Goal: Browse casually: Explore the website without a specific task or goal

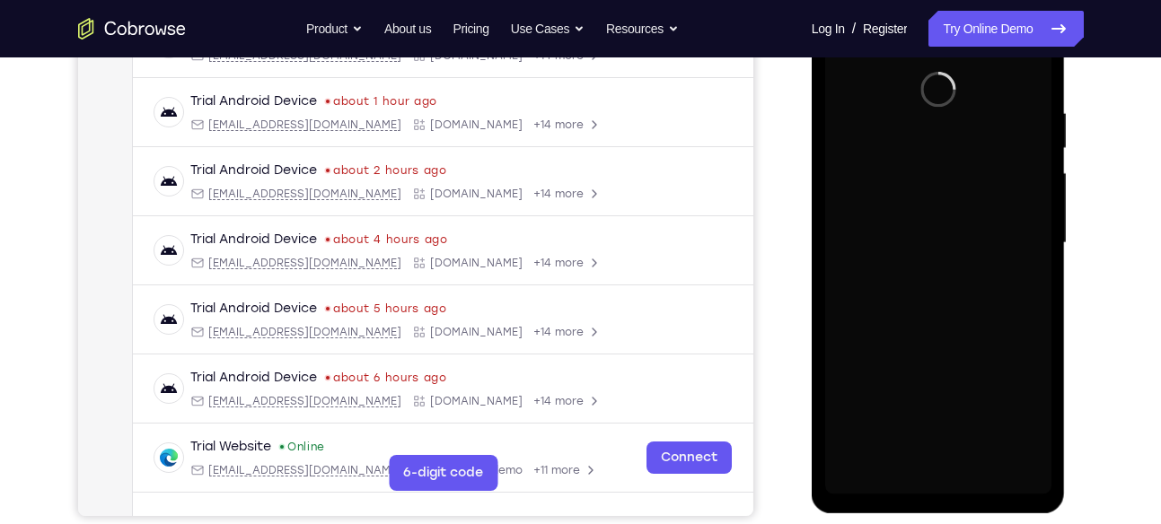
scroll to position [318, 0]
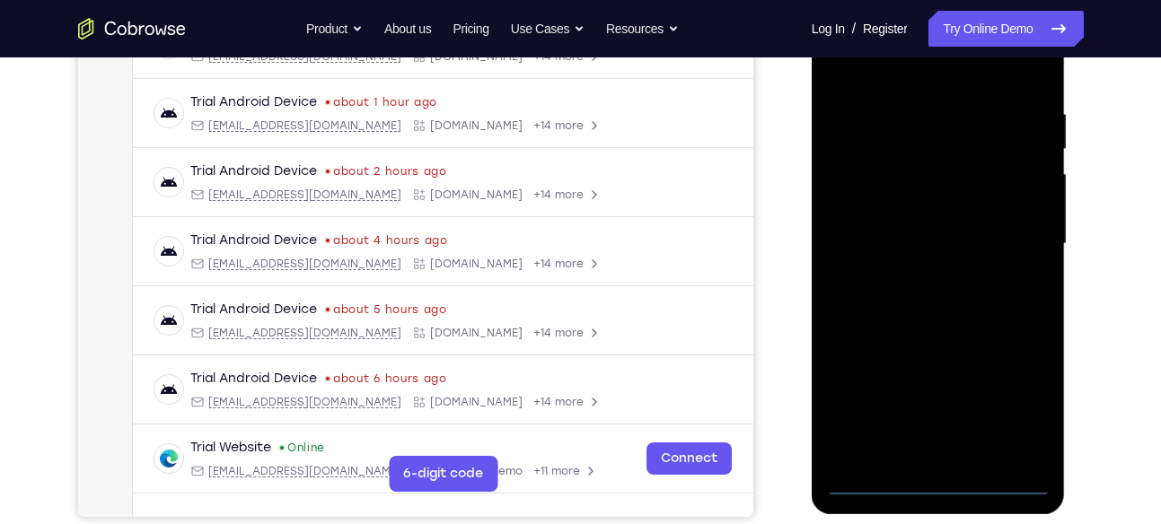
click at [930, 480] on div at bounding box center [938, 244] width 226 height 503
click at [933, 479] on div at bounding box center [938, 244] width 226 height 503
click at [1018, 396] on div at bounding box center [938, 244] width 226 height 503
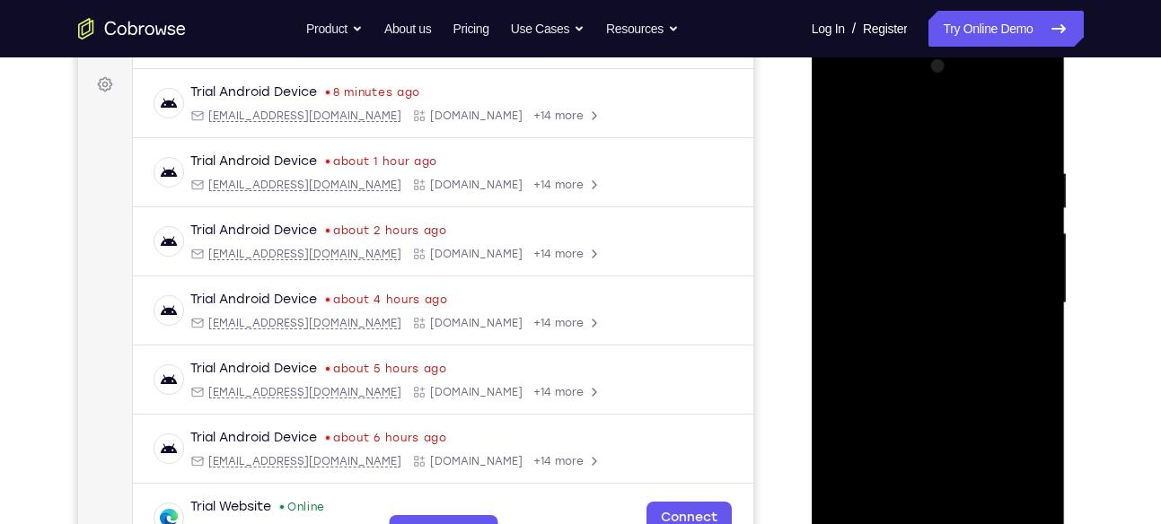
scroll to position [256, 0]
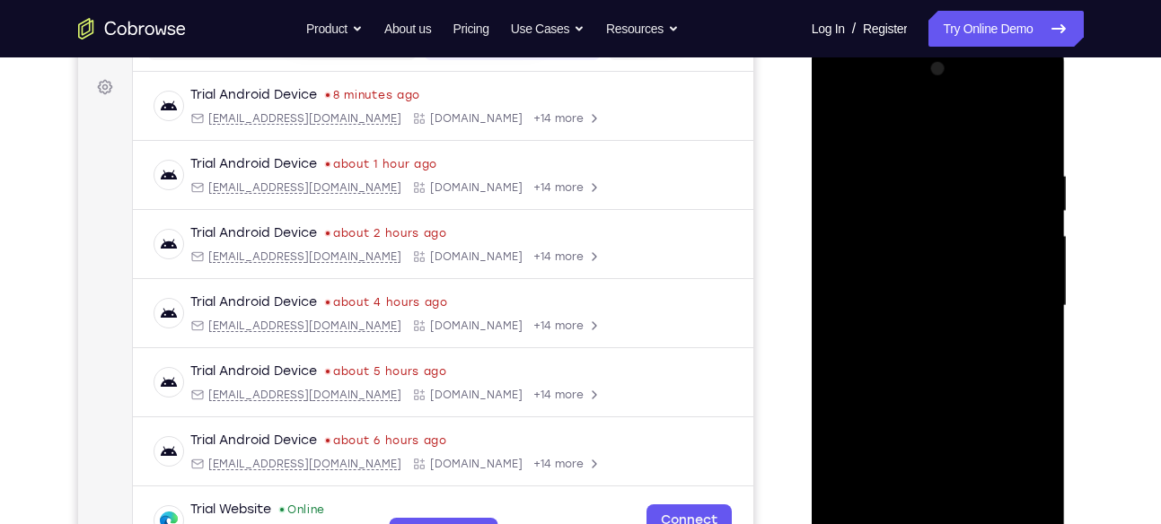
click at [887, 137] on div at bounding box center [938, 306] width 226 height 503
click at [1014, 300] on div at bounding box center [938, 306] width 226 height 503
click at [919, 334] on div at bounding box center [938, 306] width 226 height 503
click at [906, 279] on div at bounding box center [938, 306] width 226 height 503
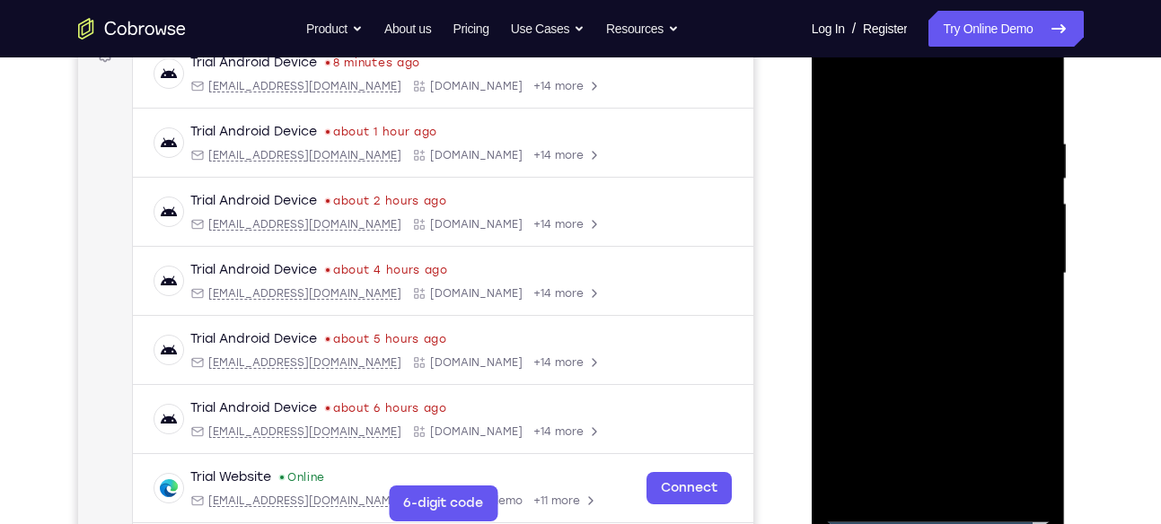
scroll to position [293, 0]
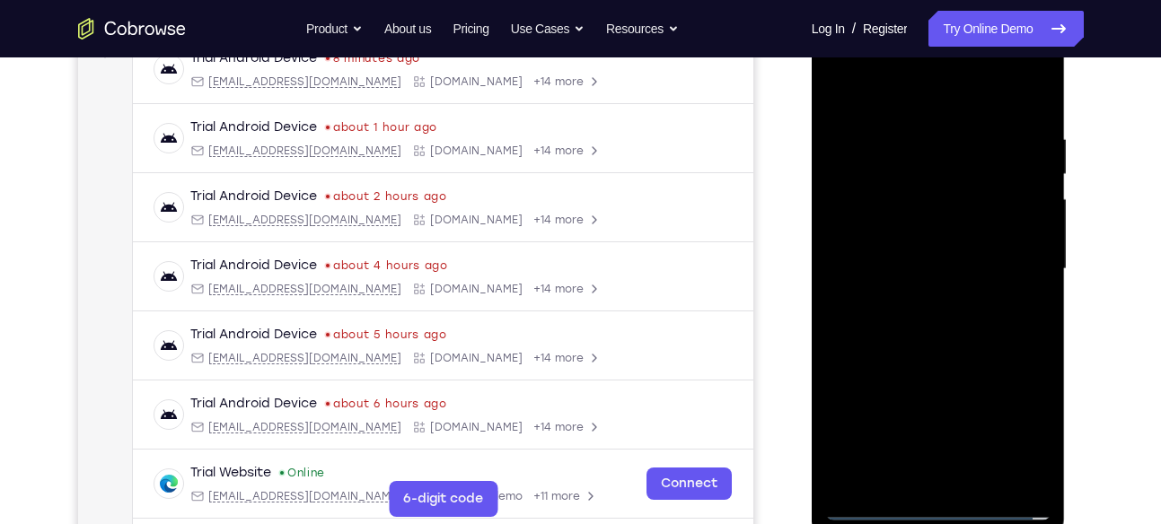
click at [1035, 481] on div at bounding box center [938, 269] width 226 height 503
click at [899, 266] on div at bounding box center [938, 269] width 226 height 503
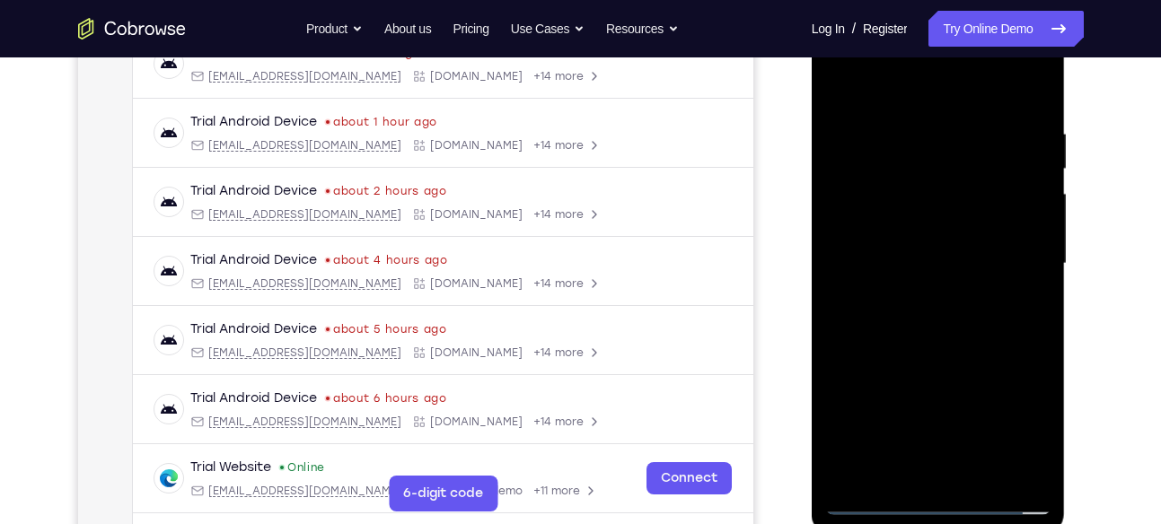
scroll to position [301, 0]
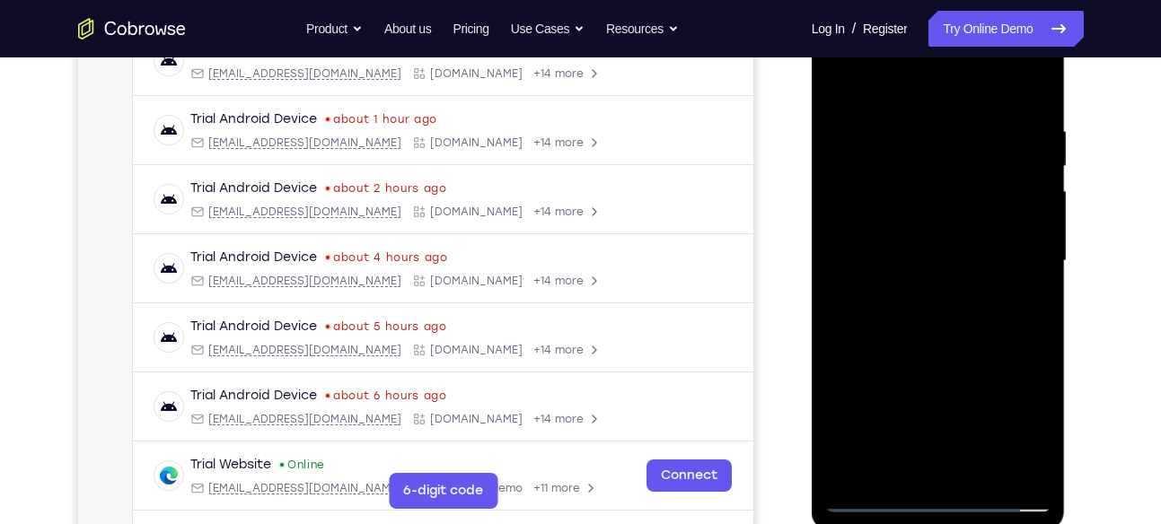
click at [1019, 158] on div at bounding box center [938, 261] width 226 height 503
click at [1038, 106] on div at bounding box center [938, 261] width 226 height 503
click at [908, 121] on div at bounding box center [938, 261] width 226 height 503
drag, startPoint x: 946, startPoint y: 85, endPoint x: 943, endPoint y: 43, distance: 42.3
click at [943, 43] on div at bounding box center [938, 261] width 226 height 503
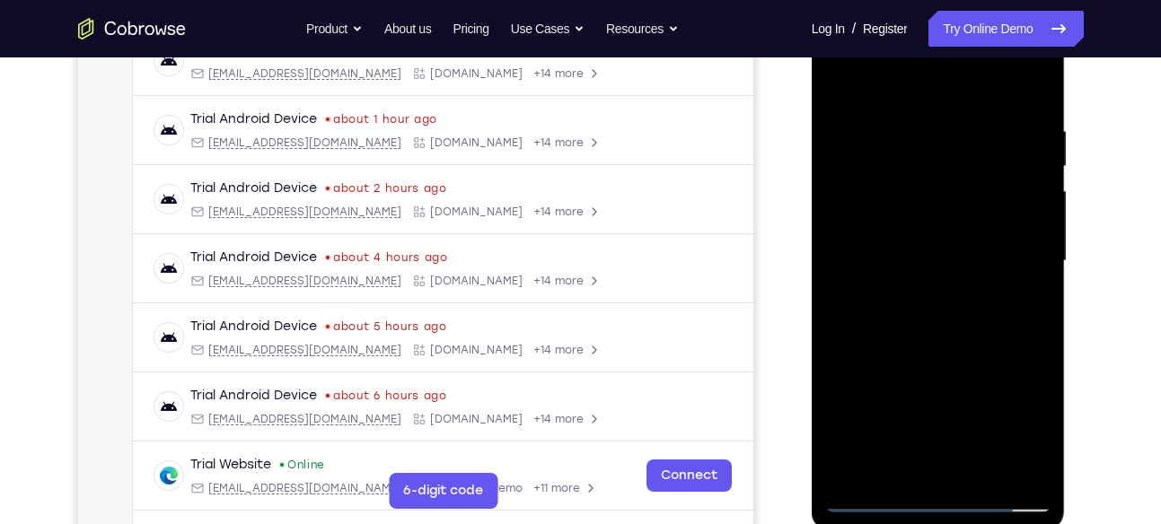
click at [1004, 456] on div at bounding box center [938, 261] width 226 height 503
click at [1018, 347] on div at bounding box center [938, 261] width 226 height 503
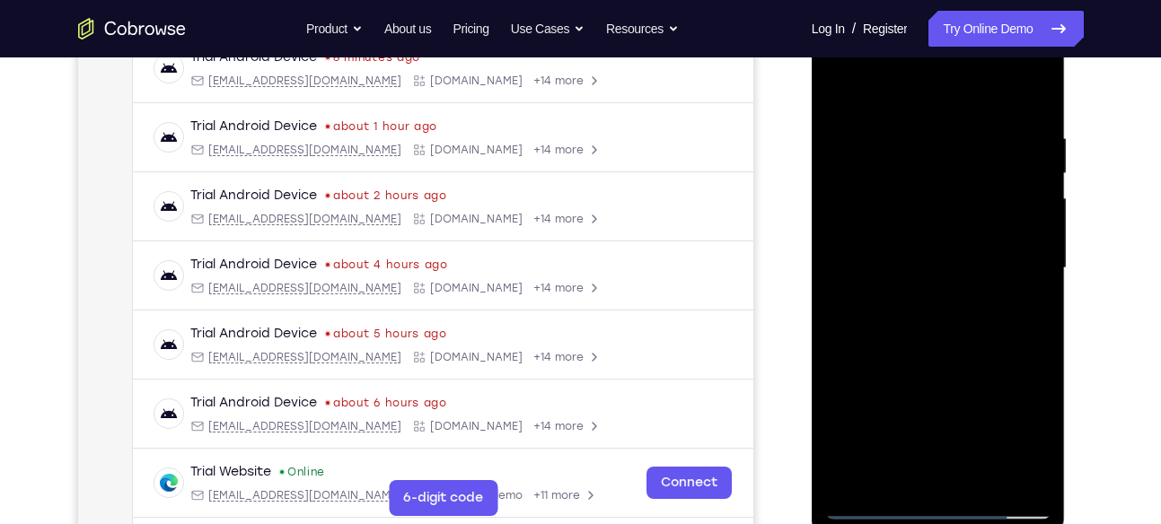
scroll to position [288, 0]
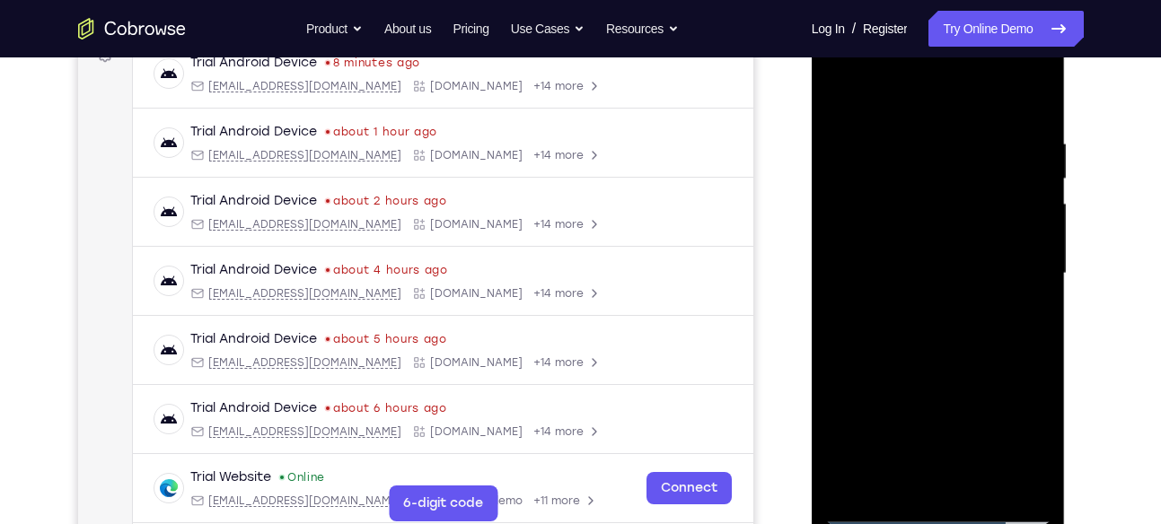
click at [1031, 101] on div at bounding box center [938, 273] width 226 height 503
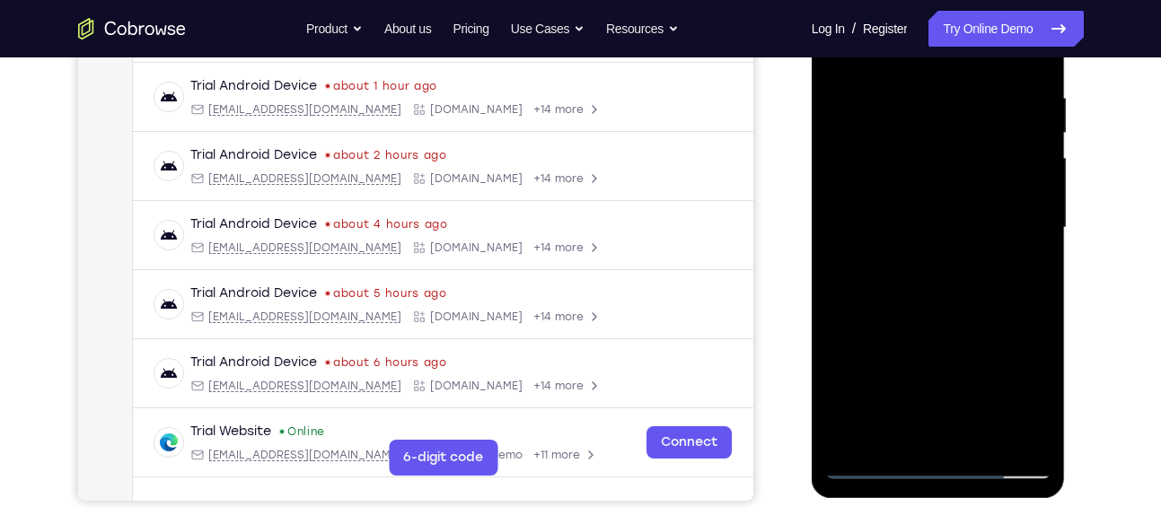
scroll to position [335, 0]
click at [980, 441] on div at bounding box center [938, 227] width 226 height 503
click at [923, 322] on div at bounding box center [938, 227] width 226 height 503
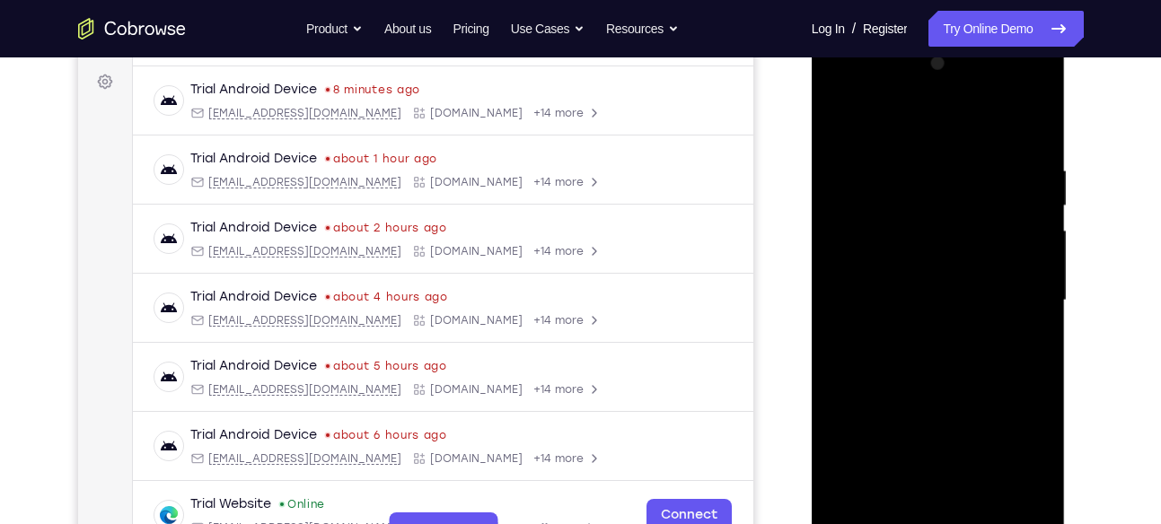
scroll to position [262, 0]
click at [847, 119] on div at bounding box center [938, 299] width 226 height 503
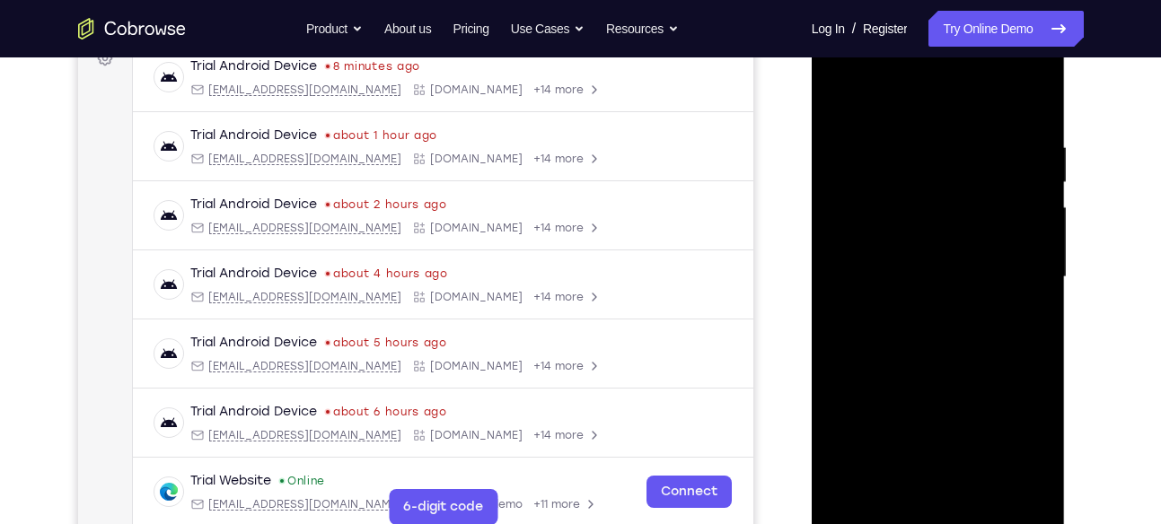
scroll to position [318, 0]
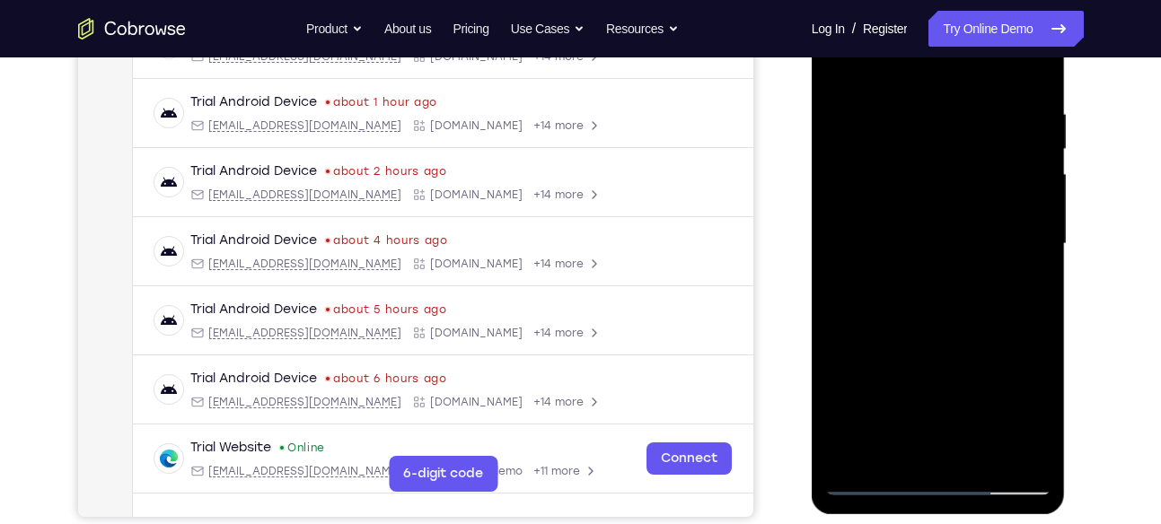
click at [852, 454] on div at bounding box center [938, 244] width 226 height 503
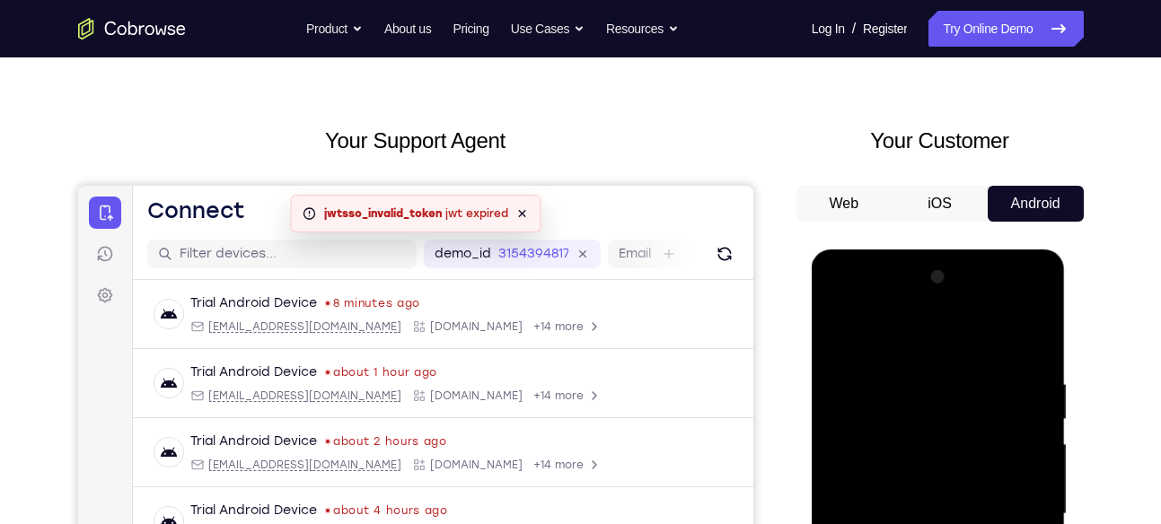
scroll to position [47, 0]
click at [522, 207] on icon at bounding box center [521, 214] width 14 height 14
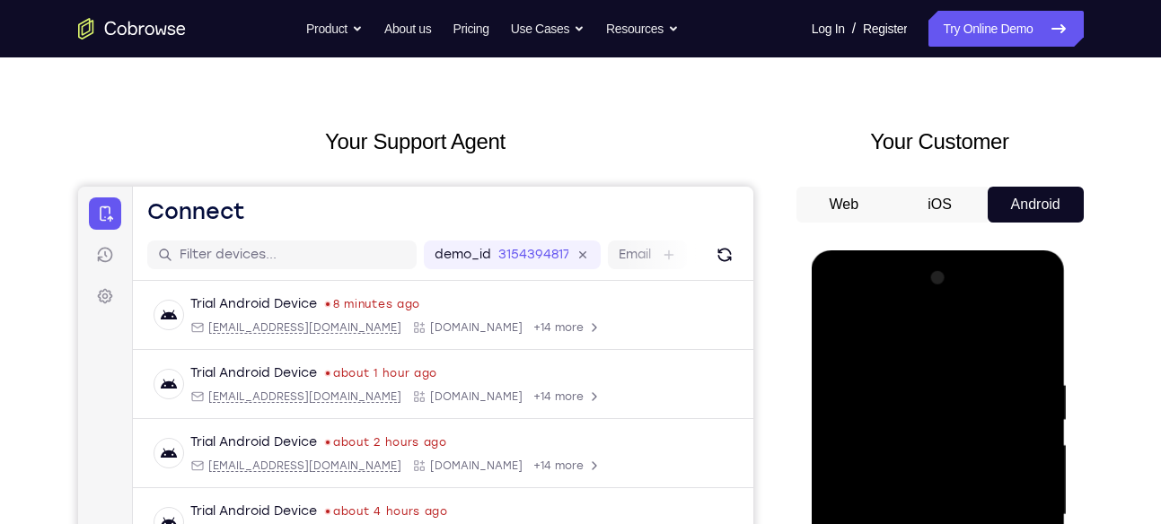
scroll to position [83, 0]
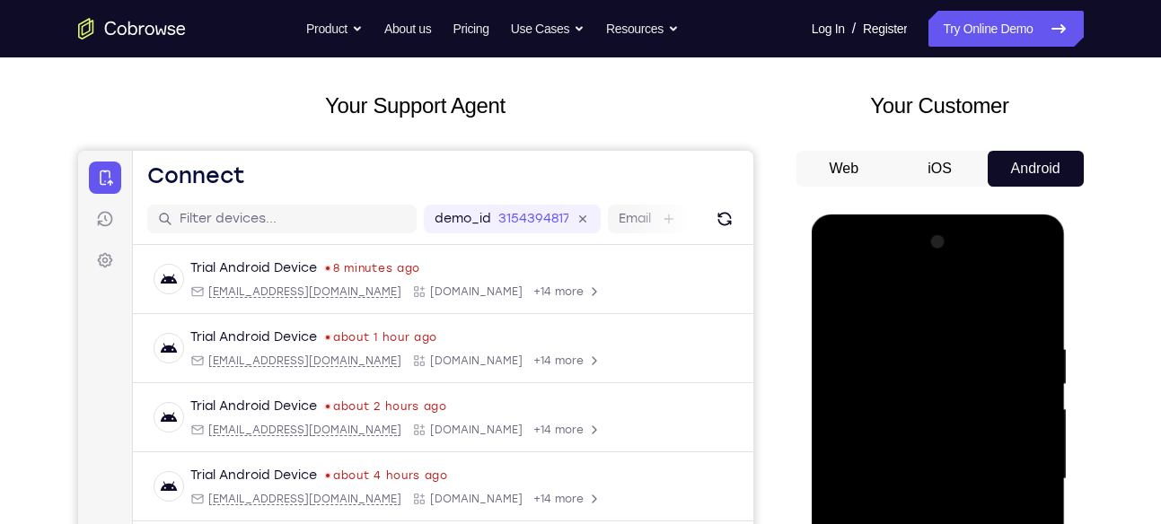
click at [1058, 96] on h2 "Your Customer" at bounding box center [939, 106] width 287 height 32
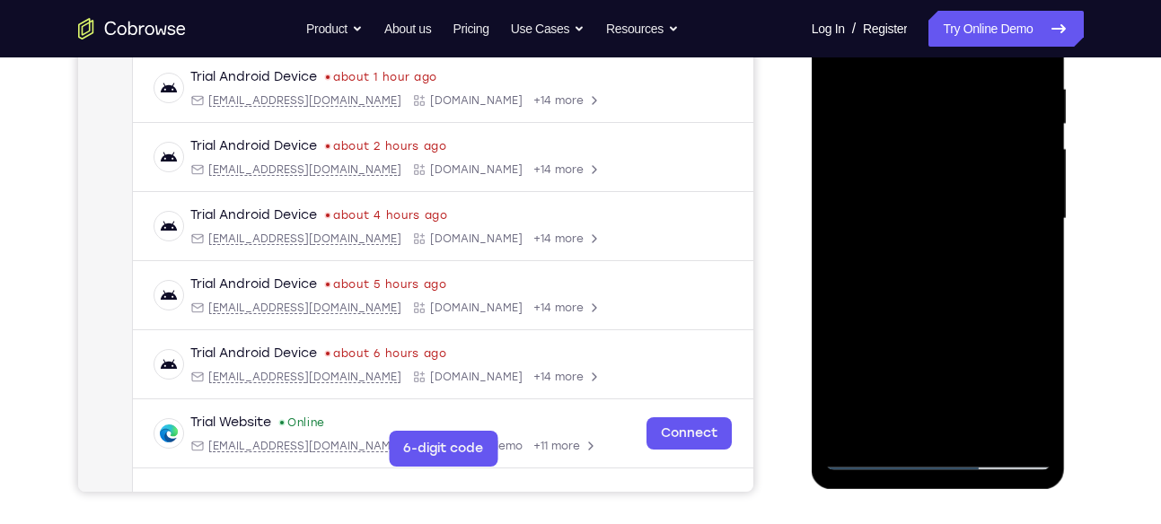
scroll to position [349, 0]
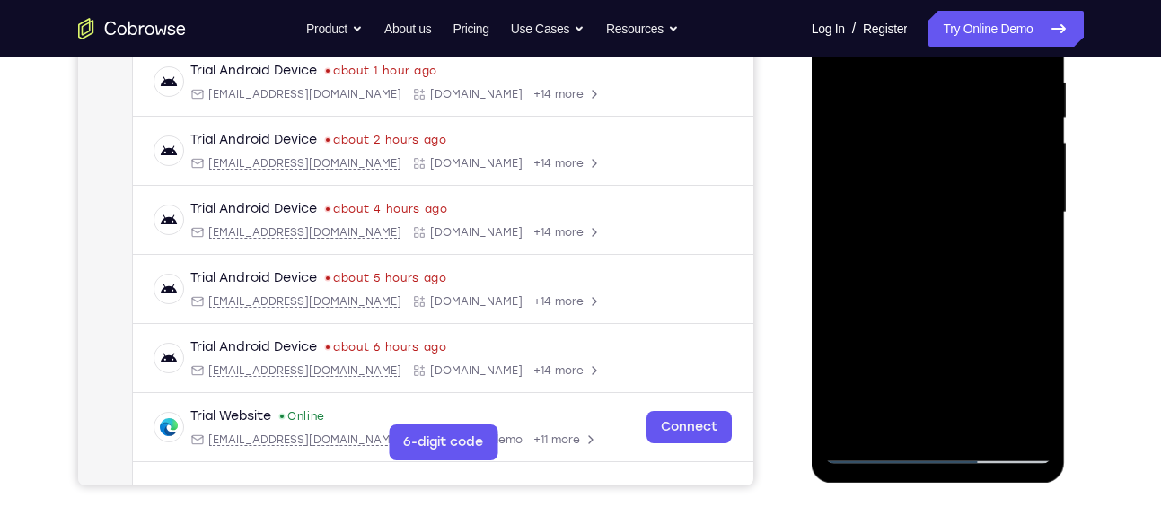
drag, startPoint x: 1002, startPoint y: 301, endPoint x: 985, endPoint y: 171, distance: 130.4
click at [985, 171] on div at bounding box center [938, 212] width 226 height 503
drag, startPoint x: 966, startPoint y: 344, endPoint x: 989, endPoint y: 125, distance: 220.3
click at [989, 125] on div at bounding box center [938, 212] width 226 height 503
drag, startPoint x: 973, startPoint y: 296, endPoint x: 981, endPoint y: 51, distance: 245.2
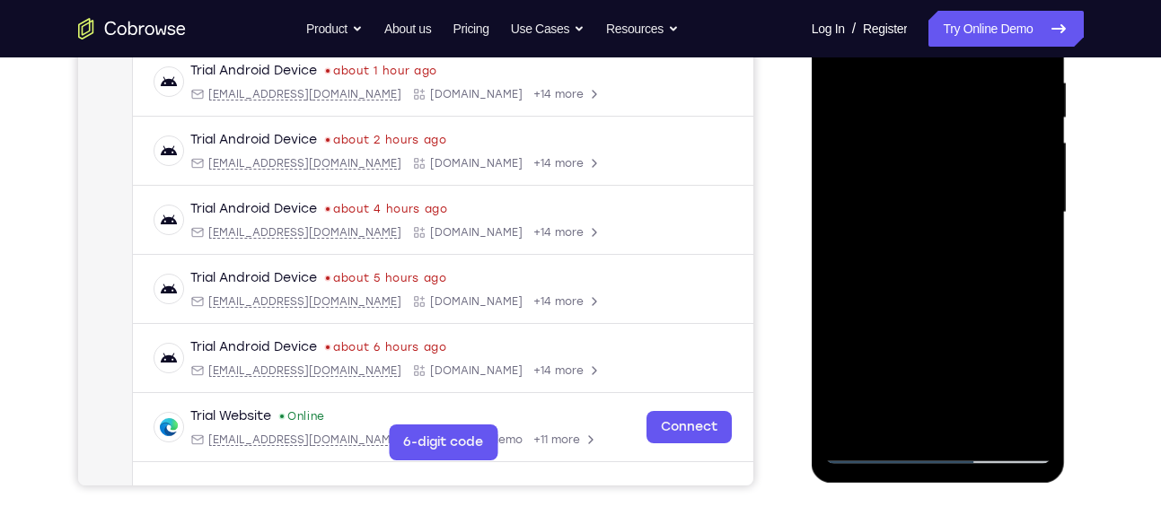
click at [981, 51] on div at bounding box center [938, 212] width 226 height 503
drag, startPoint x: 998, startPoint y: 240, endPoint x: 991, endPoint y: 20, distance: 220.1
click at [991, 20] on div at bounding box center [938, 212] width 226 height 503
drag, startPoint x: 960, startPoint y: 326, endPoint x: 969, endPoint y: 60, distance: 265.9
click at [969, 60] on div at bounding box center [938, 212] width 226 height 503
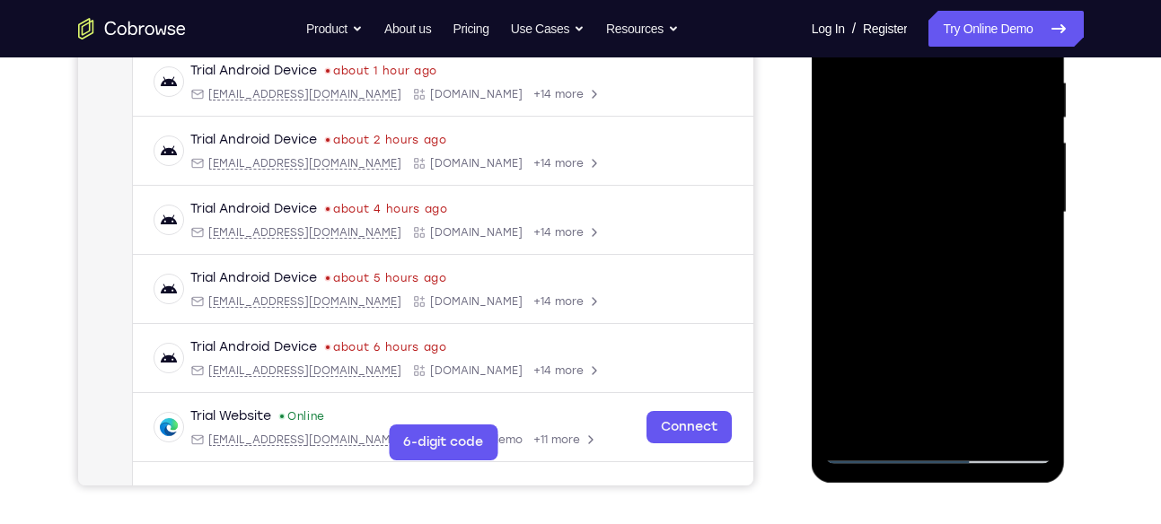
drag, startPoint x: 970, startPoint y: 347, endPoint x: 973, endPoint y: 74, distance: 272.9
click at [973, 74] on div at bounding box center [938, 212] width 226 height 503
drag, startPoint x: 964, startPoint y: 349, endPoint x: 944, endPoint y: -100, distance: 449.3
click at [944, 0] on html "Online web based iOS Simulators and Android Emulators. Run iPhone, iPad, Mobile…" at bounding box center [940, 217] width 256 height 539
click at [853, 419] on div at bounding box center [938, 212] width 226 height 503
